Goal: Information Seeking & Learning: Understand process/instructions

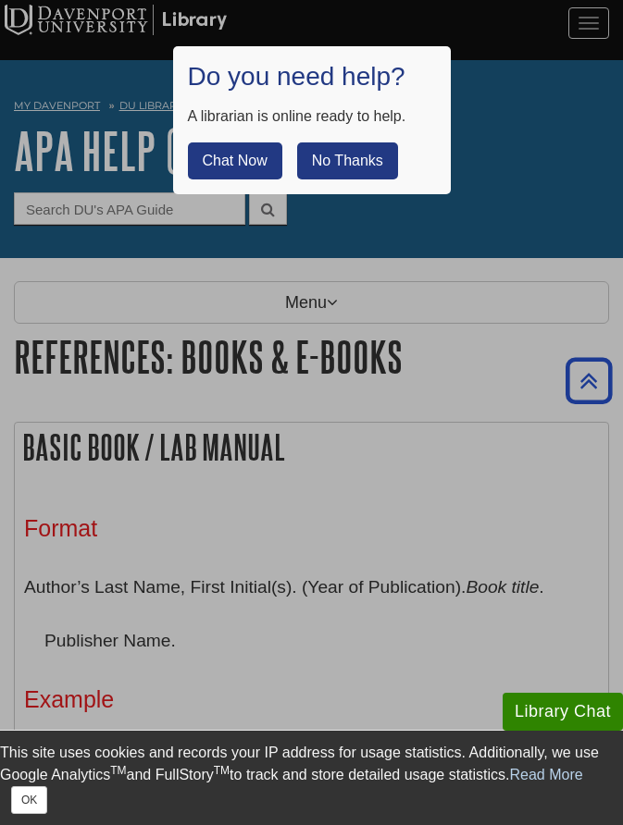
scroll to position [2576, 0]
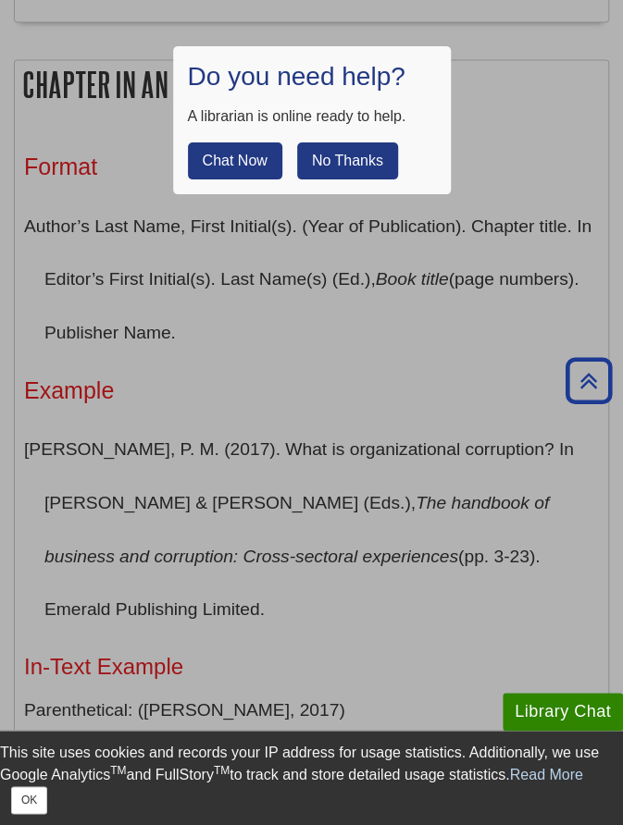
click at [363, 158] on button "No Thanks" at bounding box center [347, 160] width 101 height 37
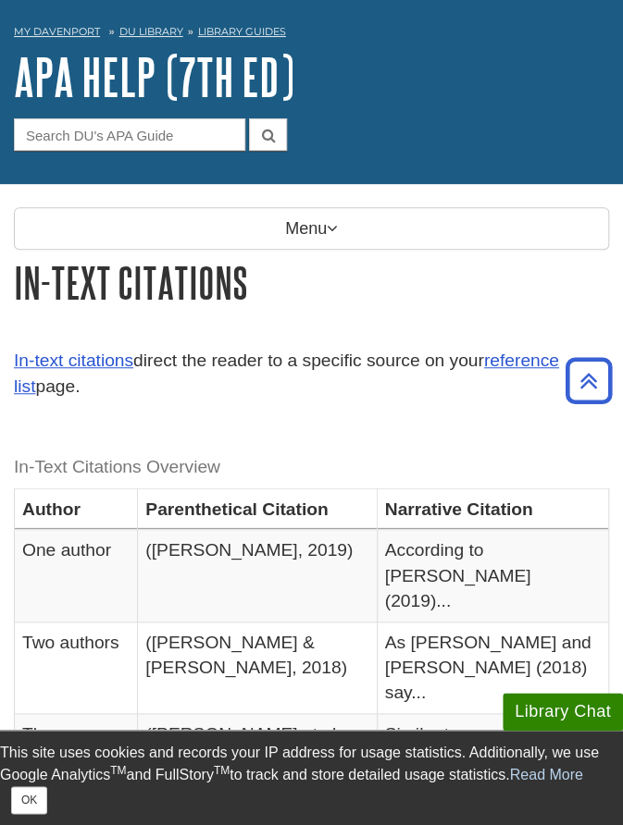
scroll to position [56, 0]
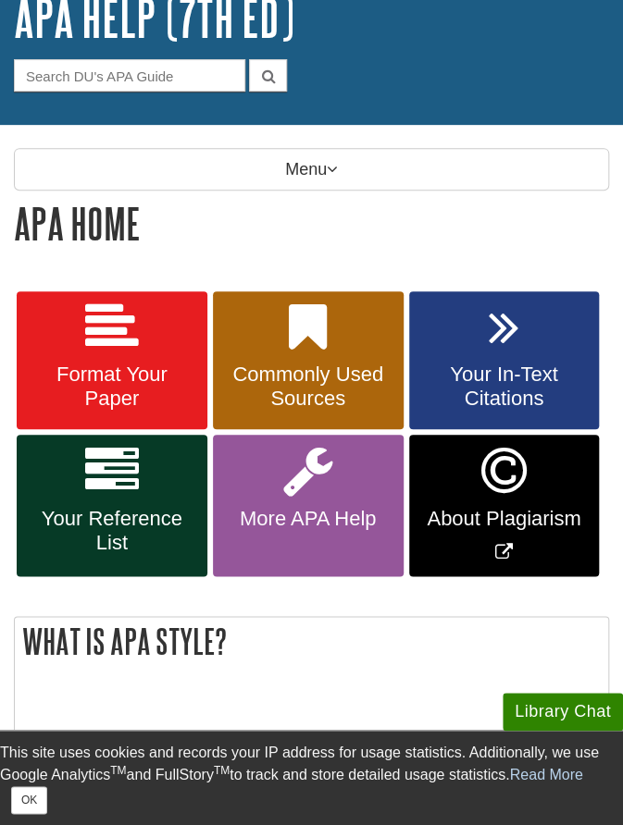
scroll to position [130, 0]
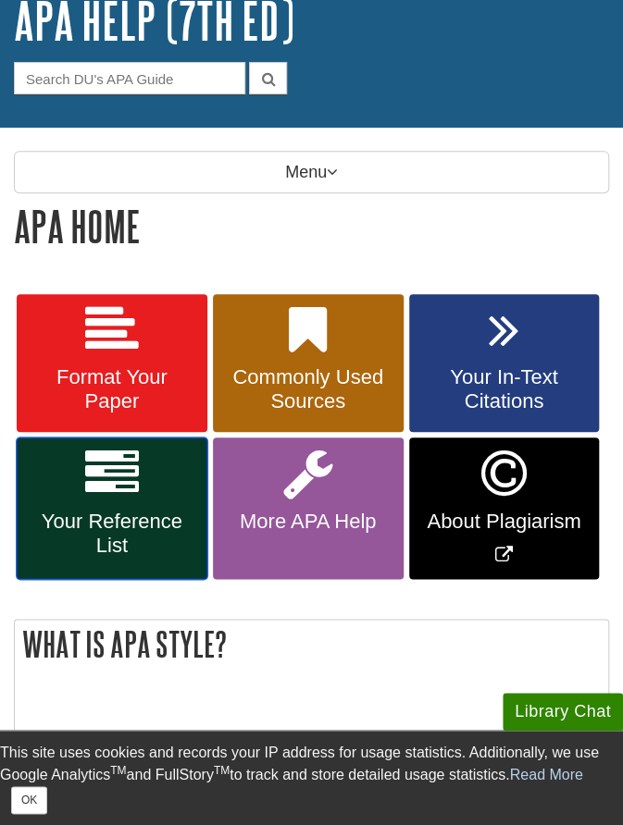
click at [136, 518] on span "Your Reference List" at bounding box center [112, 534] width 163 height 48
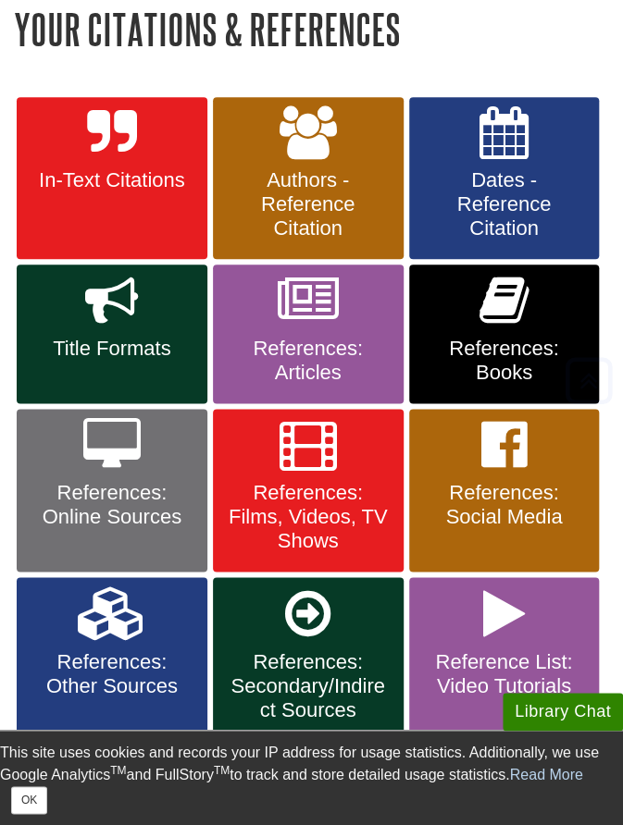
scroll to position [329, 0]
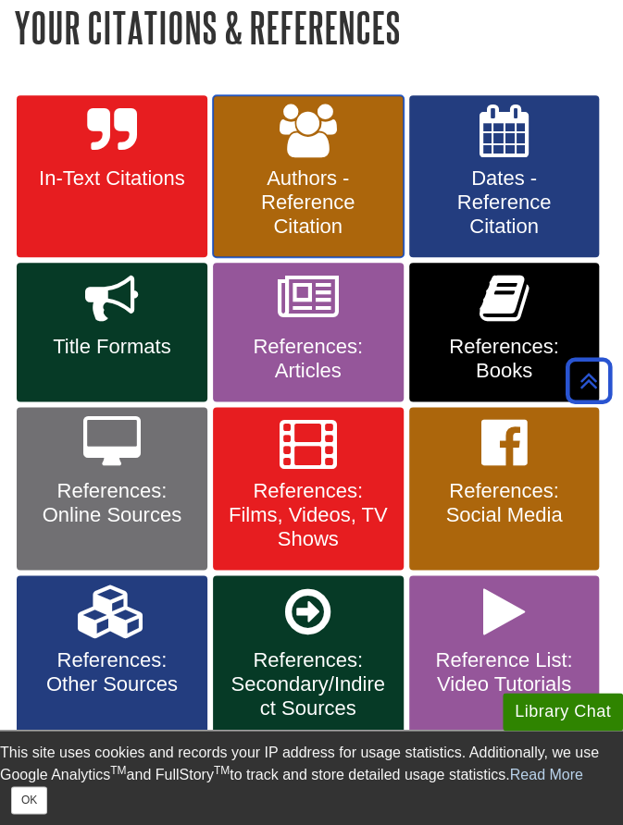
click at [335, 192] on span "Authors - Reference Citation" at bounding box center [308, 203] width 163 height 72
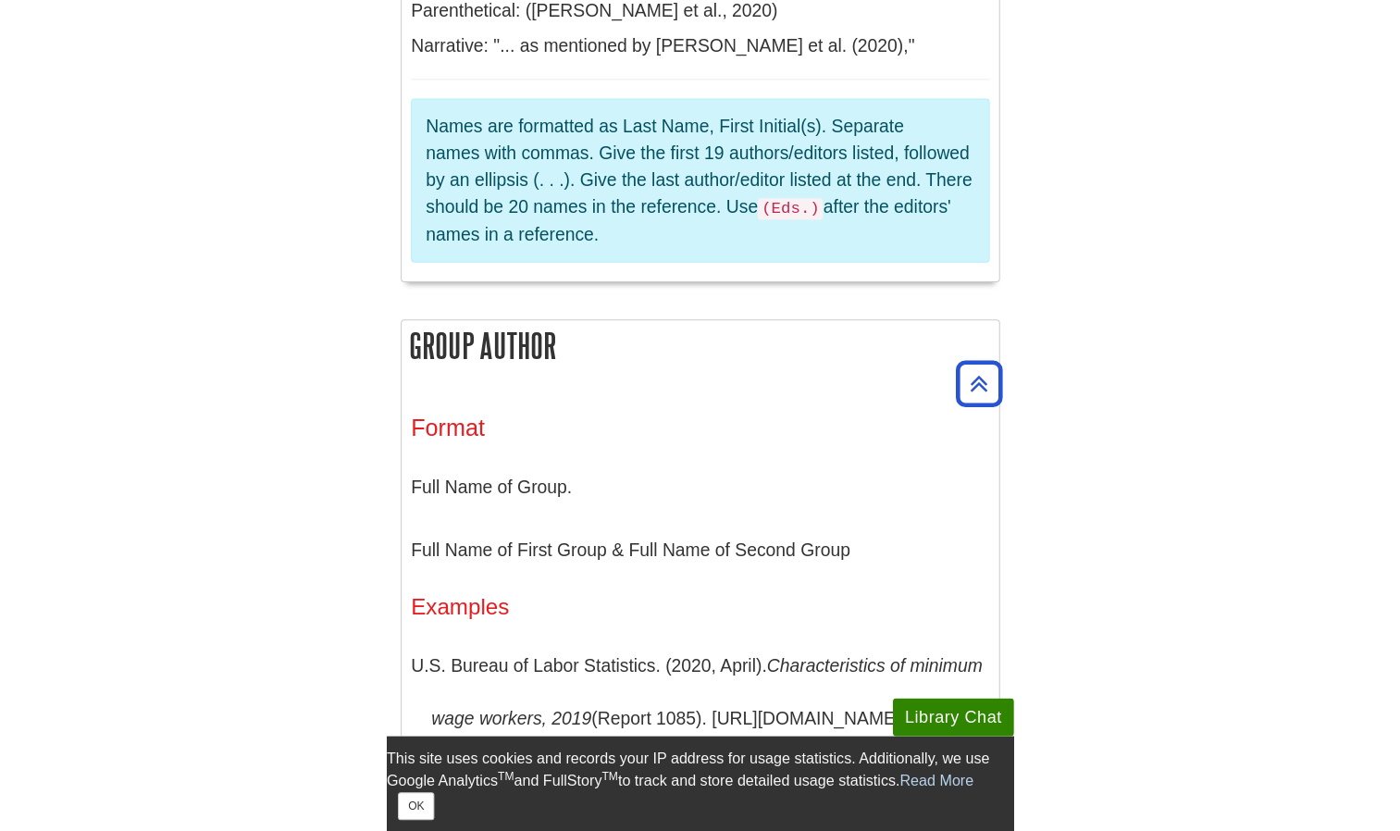
scroll to position [3958, 0]
